Goal: Transaction & Acquisition: Purchase product/service

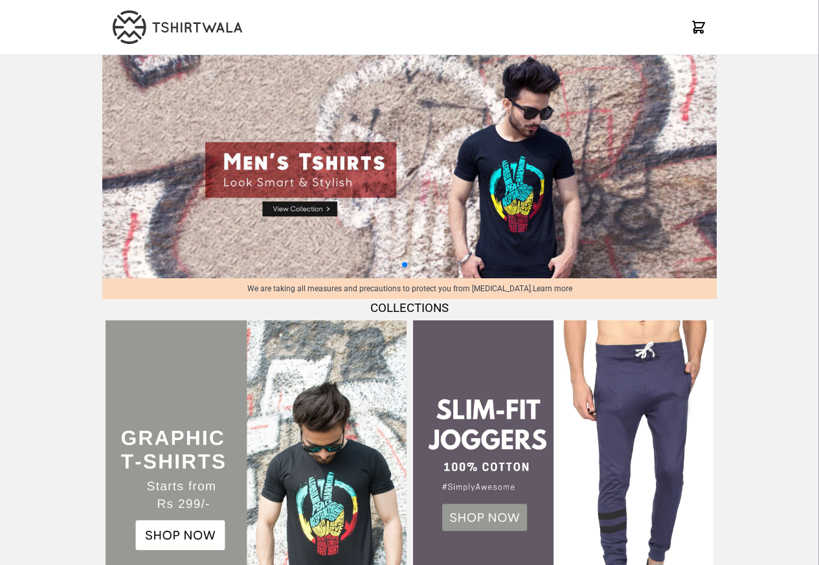
click at [311, 321] on img at bounding box center [256, 471] width 300 height 300
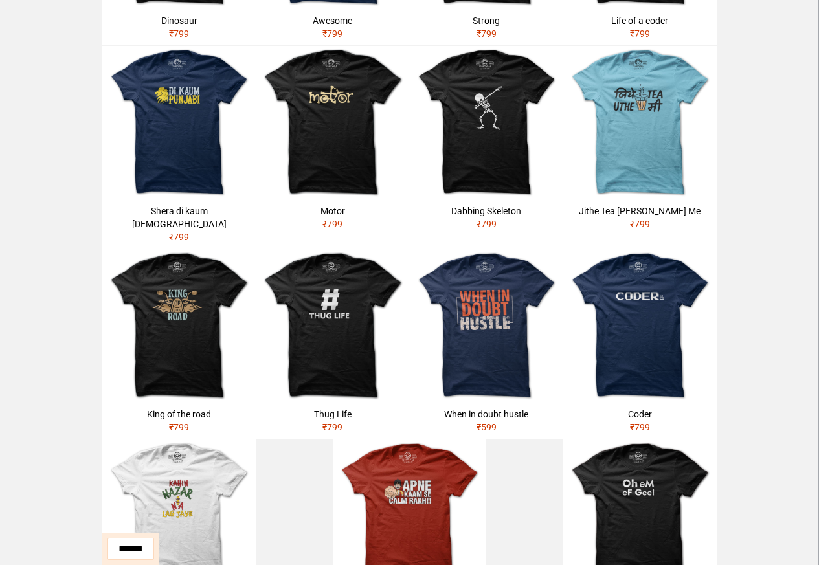
scroll to position [357, 0]
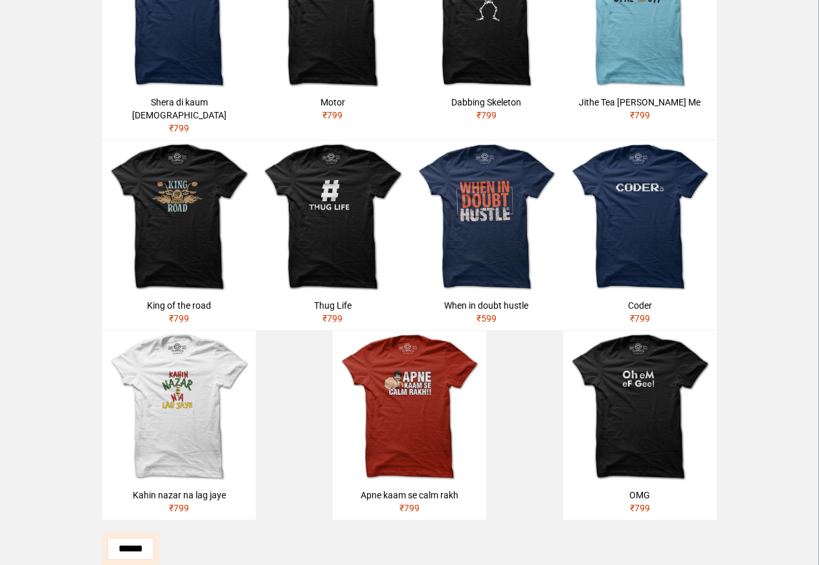
click at [249, 214] on img at bounding box center [178, 217] width 153 height 153
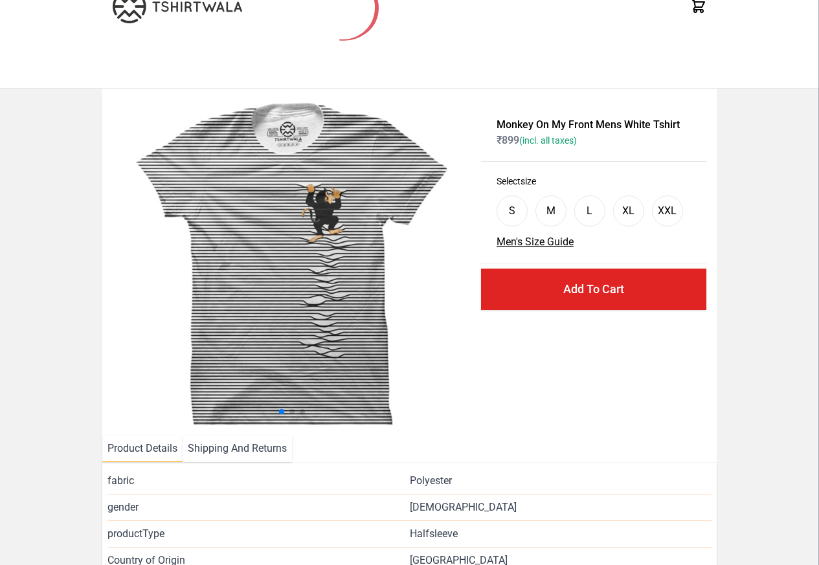
scroll to position [266, 0]
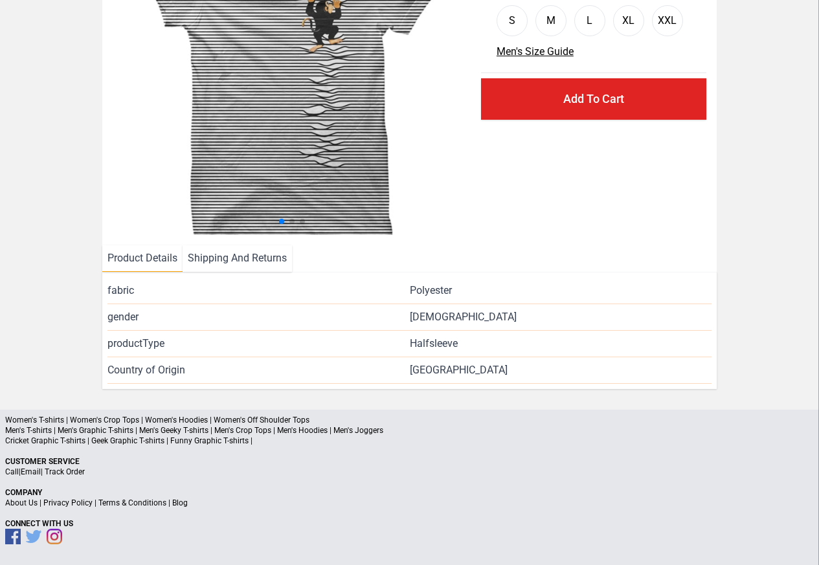
click at [221, 256] on li "Shipping And Returns" at bounding box center [237, 258] width 109 height 27
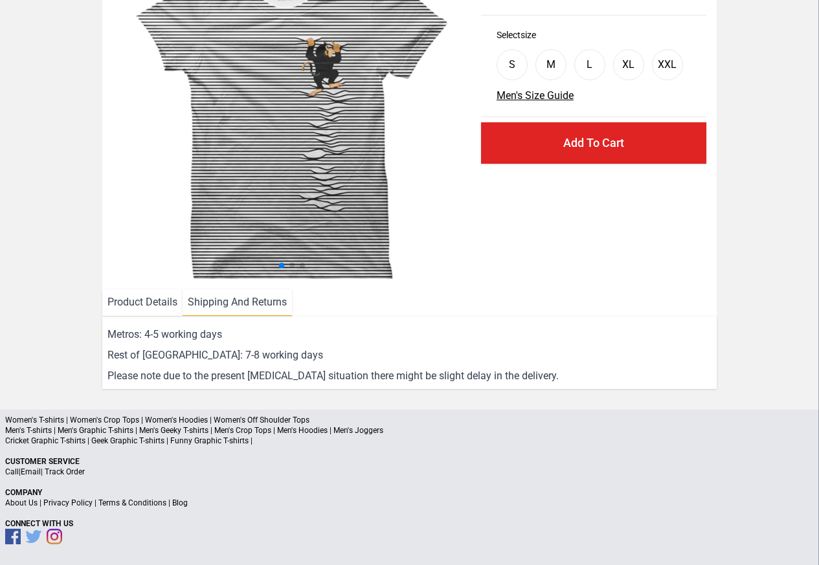
scroll to position [221, 0]
